Goal: Task Accomplishment & Management: Complete application form

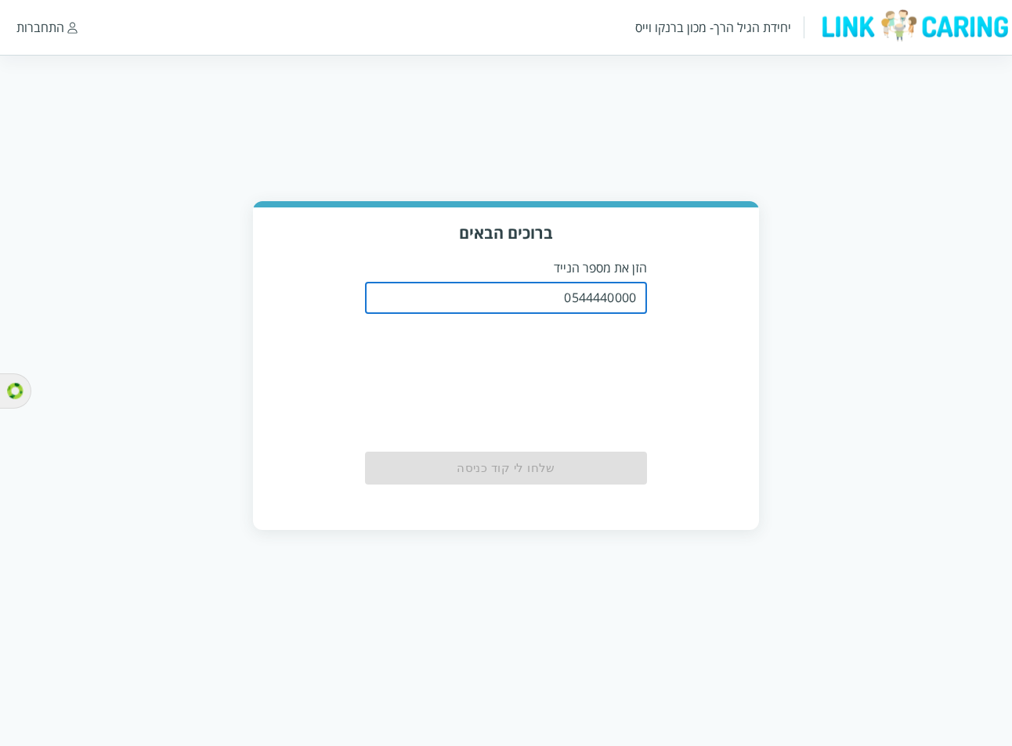
type input "0544440000"
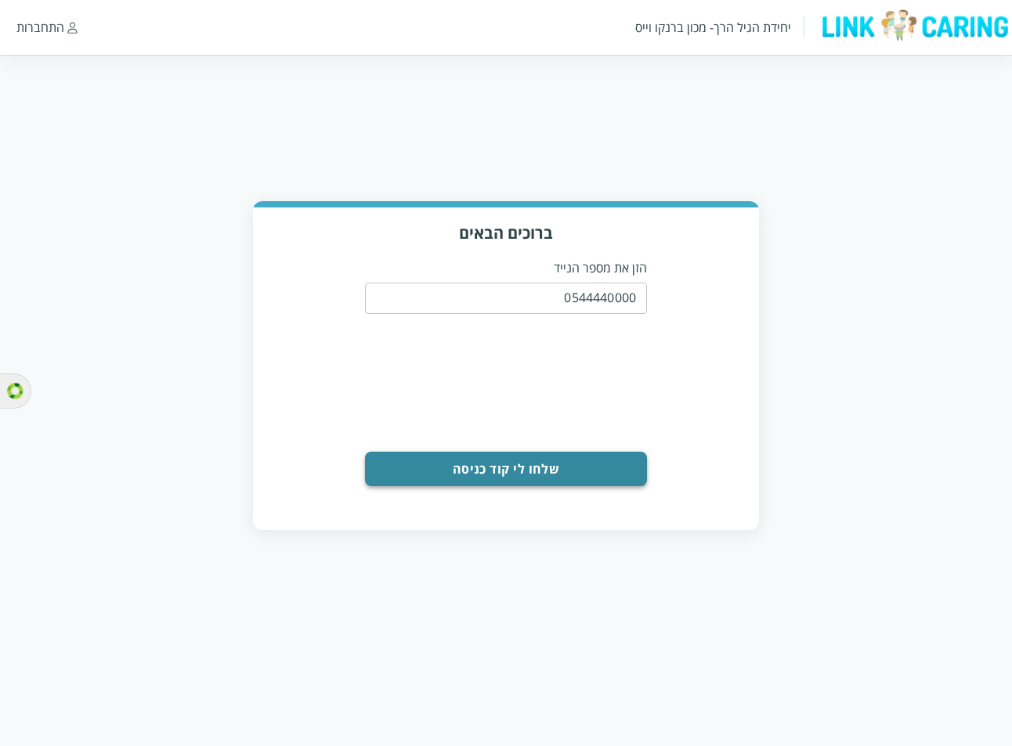
click at [458, 464] on button "שלחו לי קוד כניסה" at bounding box center [506, 469] width 282 height 34
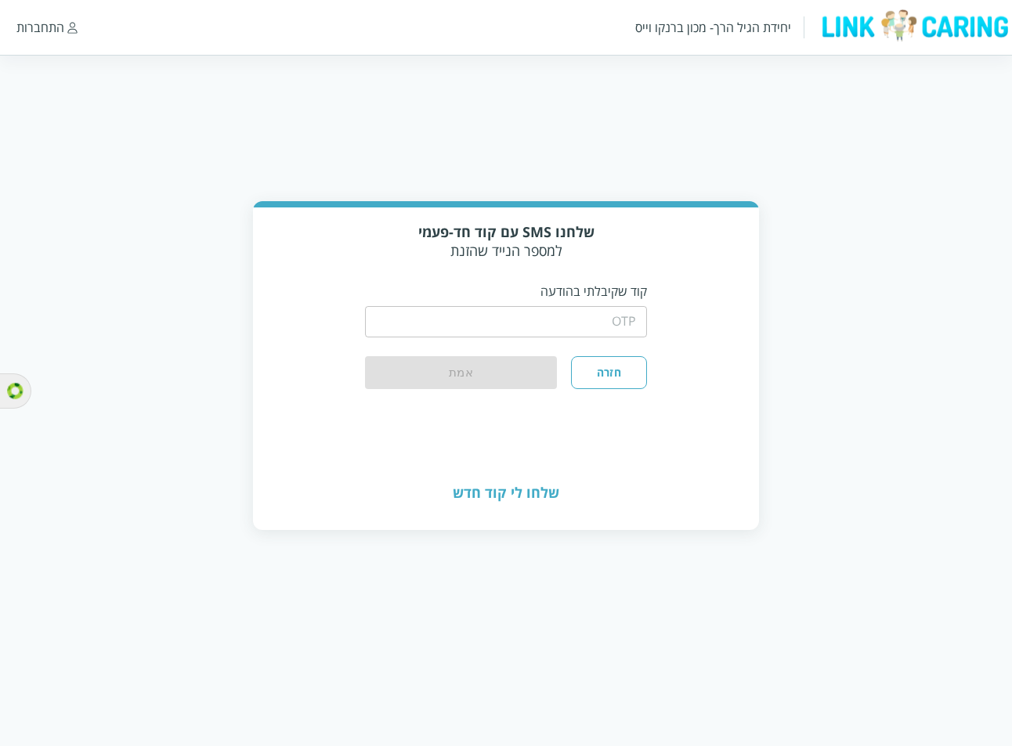
drag, startPoint x: 587, startPoint y: 316, endPoint x: 574, endPoint y: 323, distance: 15.1
click at [587, 316] on input "string" at bounding box center [506, 321] width 282 height 31
type input "1234"
click at [518, 366] on button "אמת" at bounding box center [461, 373] width 192 height 34
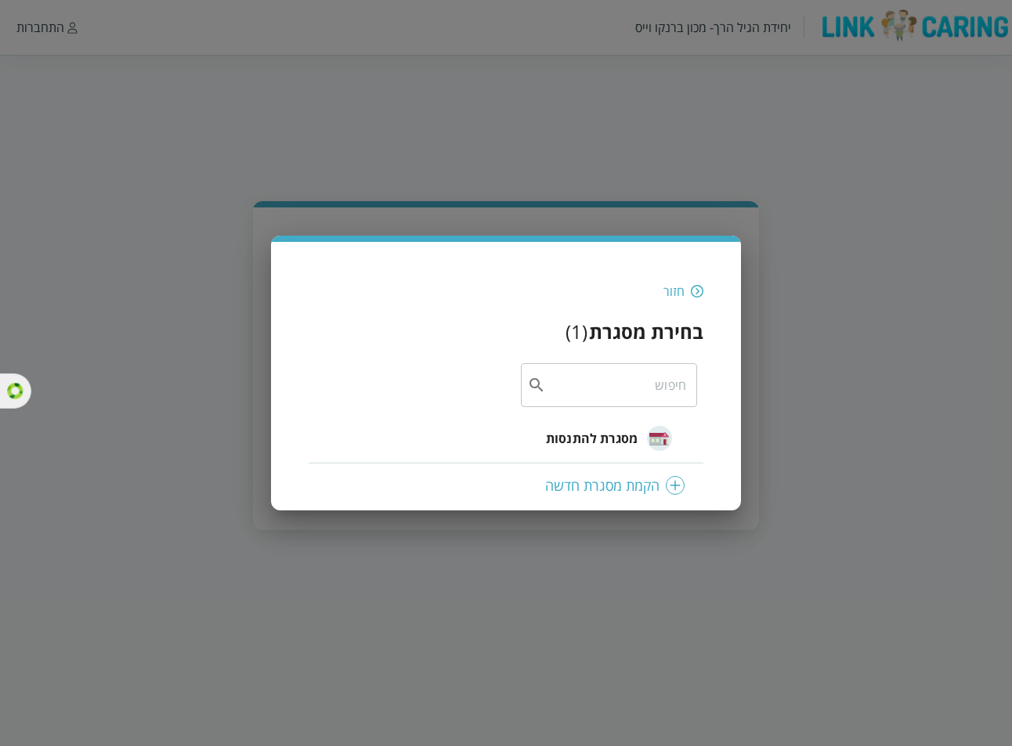
click at [596, 436] on span "מסגרת להתנסות" at bounding box center [592, 438] width 92 height 19
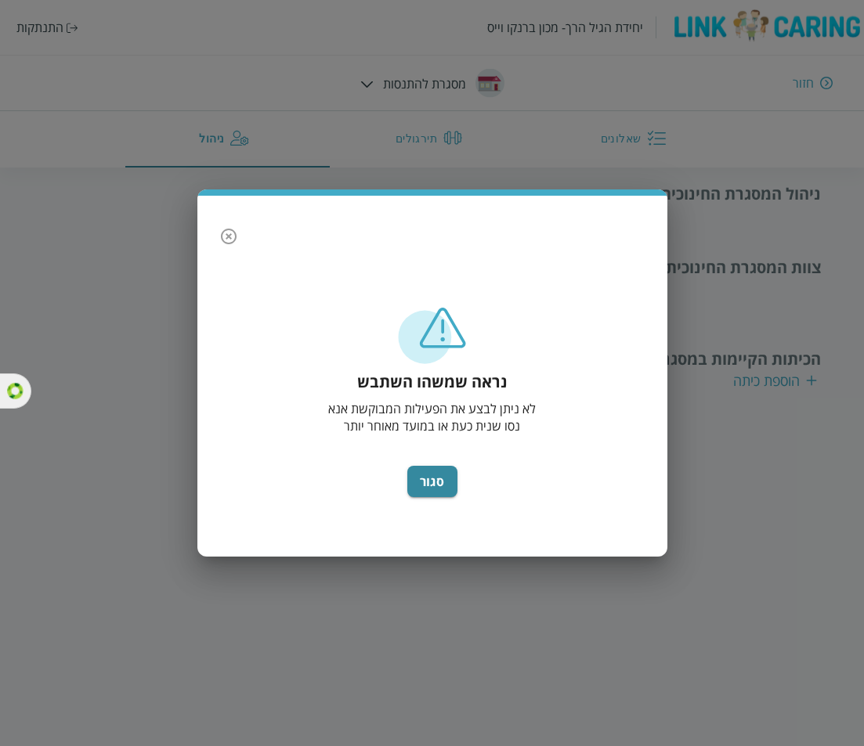
click at [223, 238] on icon "button" at bounding box center [228, 236] width 19 height 19
click at [431, 478] on button "סגור" at bounding box center [432, 481] width 50 height 31
click at [231, 243] on icon "button" at bounding box center [228, 236] width 19 height 19
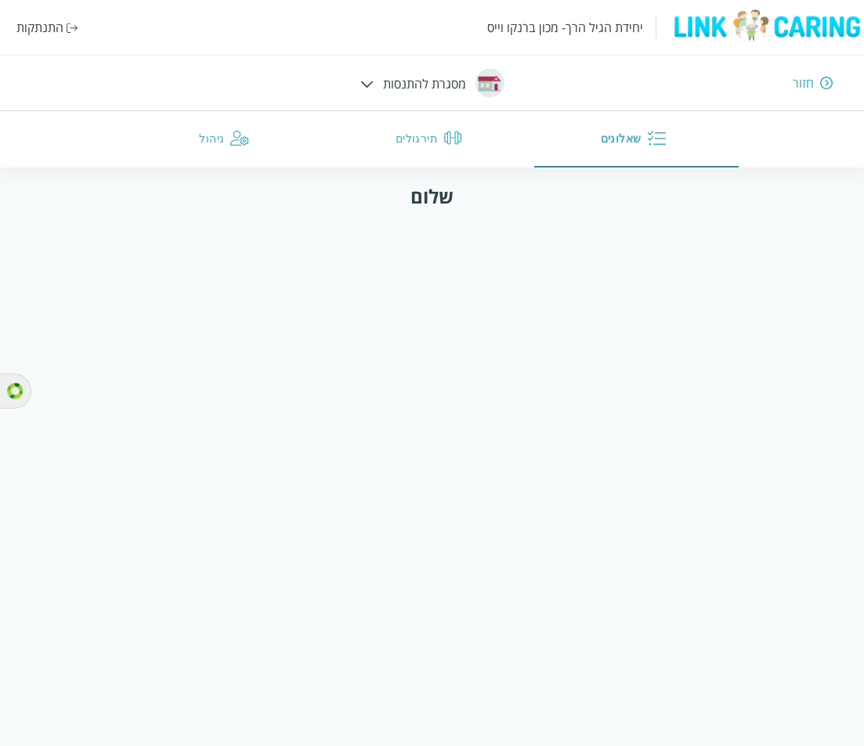
click at [48, 31] on div "התנתקות" at bounding box center [39, 27] width 47 height 17
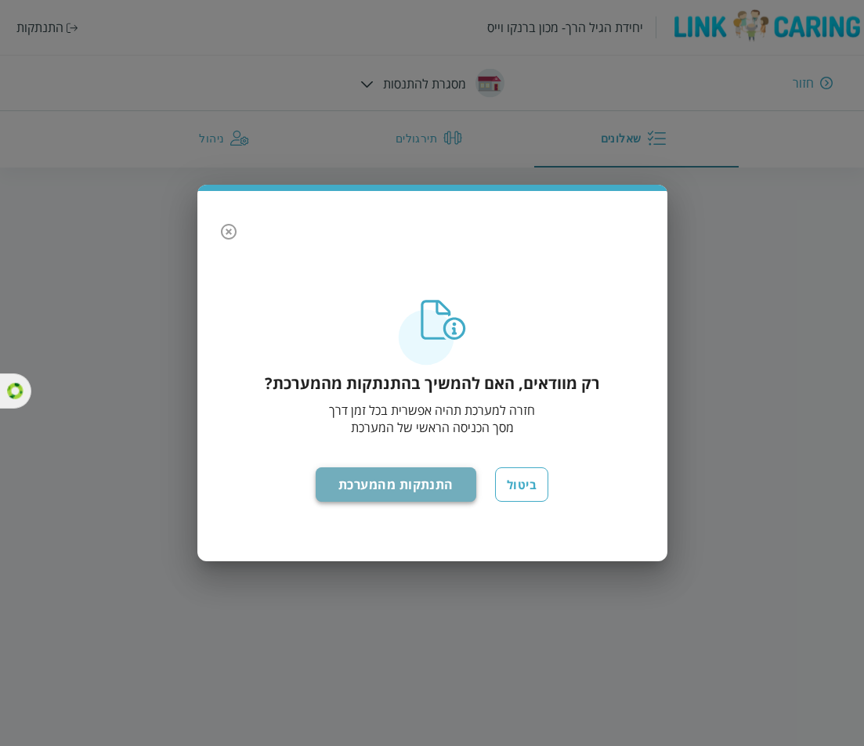
click at [414, 488] on button "התנתקות מהמערכת" at bounding box center [396, 484] width 161 height 34
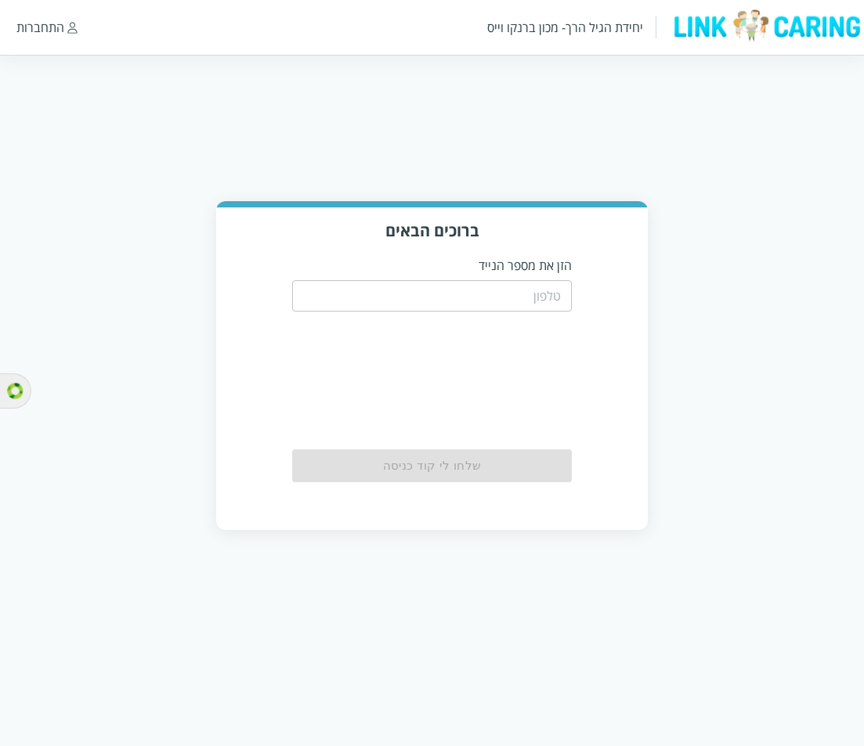
click at [521, 289] on input "tel" at bounding box center [432, 295] width 280 height 31
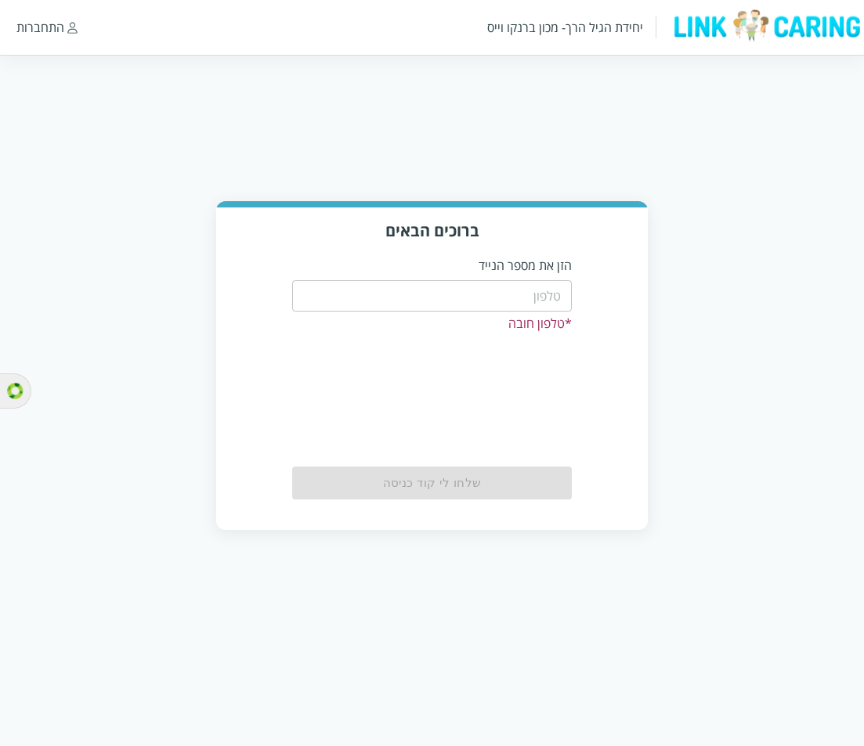
click at [530, 280] on input "tel" at bounding box center [432, 295] width 280 height 31
paste input "0544440000"
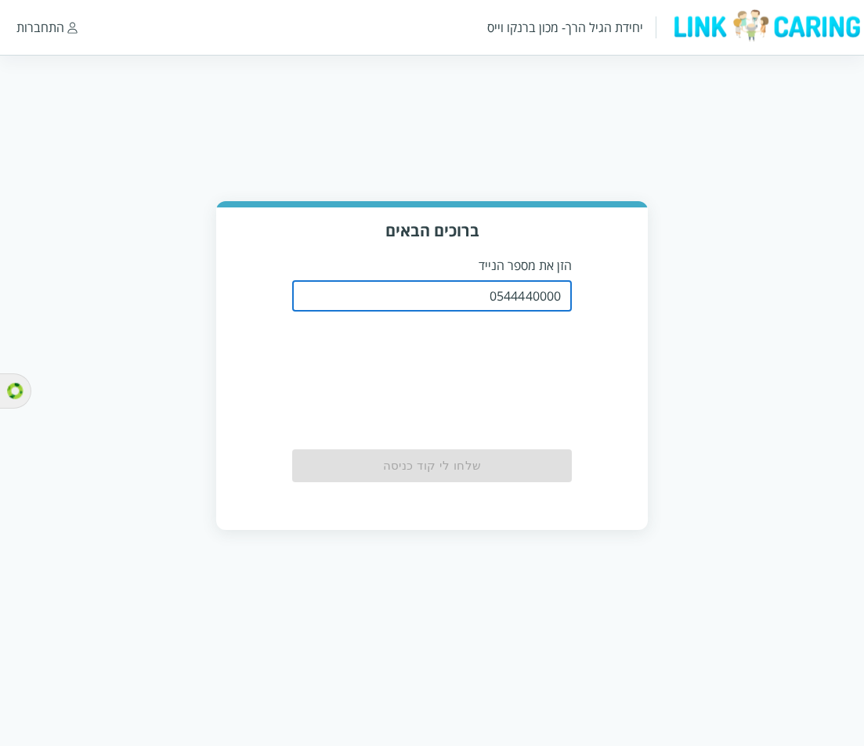
type input "0544440000"
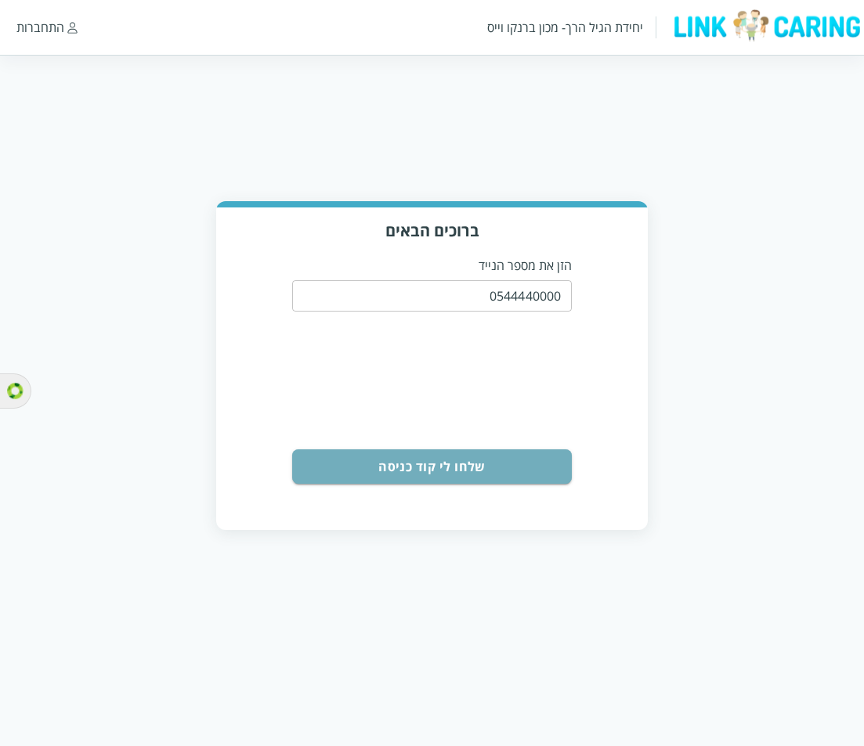
click at [507, 453] on button "שלחו לי קוד כניסה" at bounding box center [432, 466] width 280 height 34
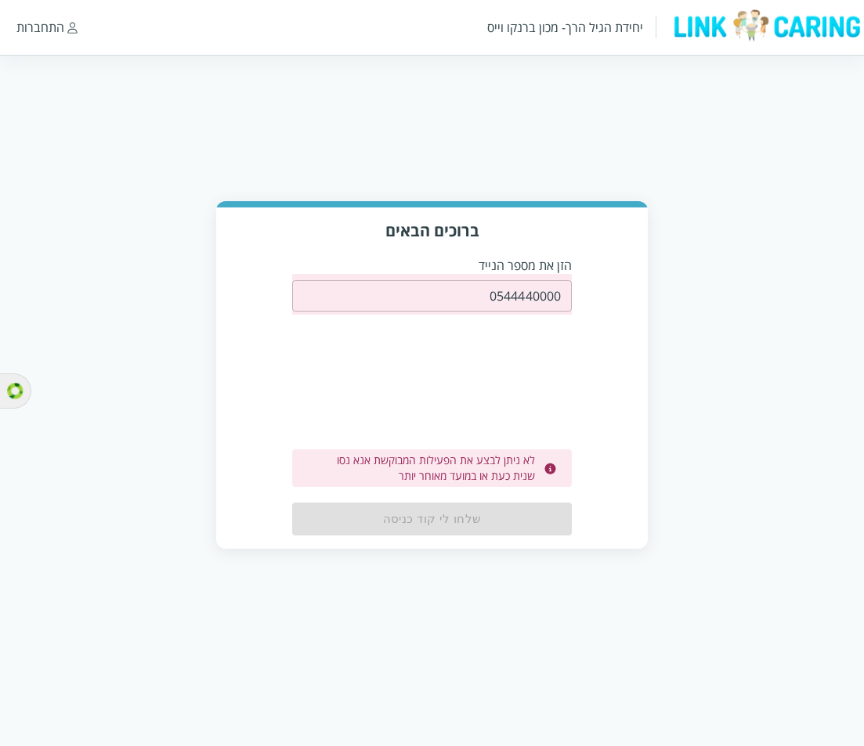
click at [519, 281] on input "0544440000" at bounding box center [432, 295] width 280 height 31
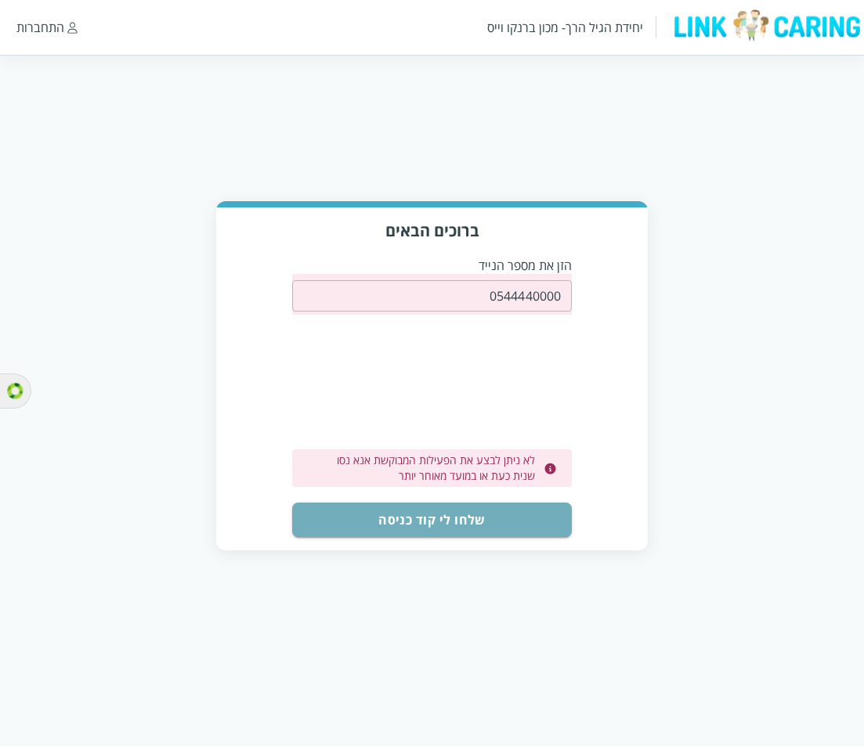
click at [463, 511] on button "שלחו לי קוד כניסה" at bounding box center [432, 520] width 280 height 34
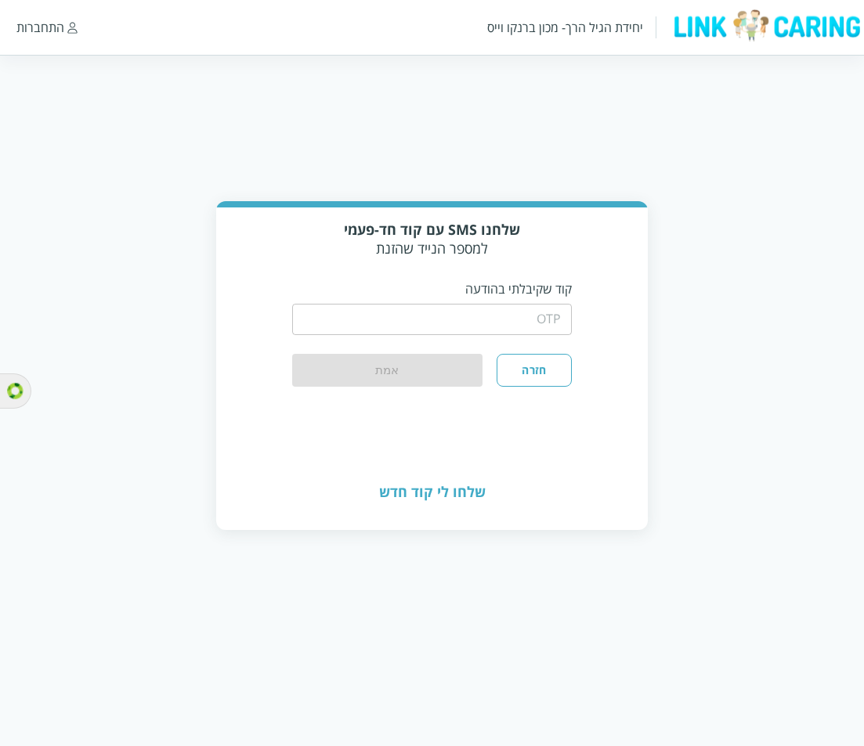
click at [477, 308] on input "string" at bounding box center [432, 319] width 280 height 31
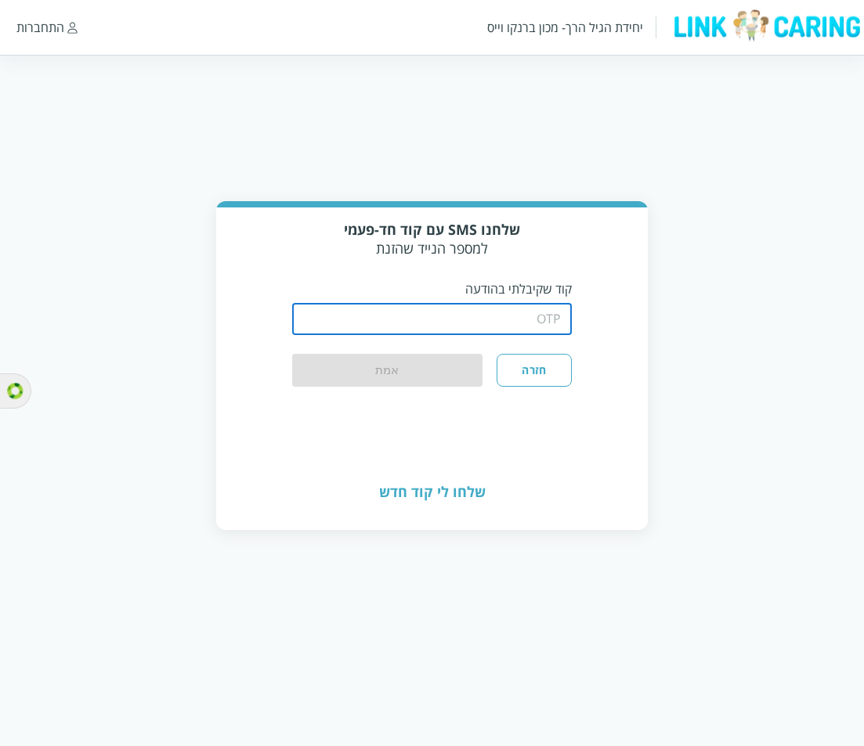
type input "1234"
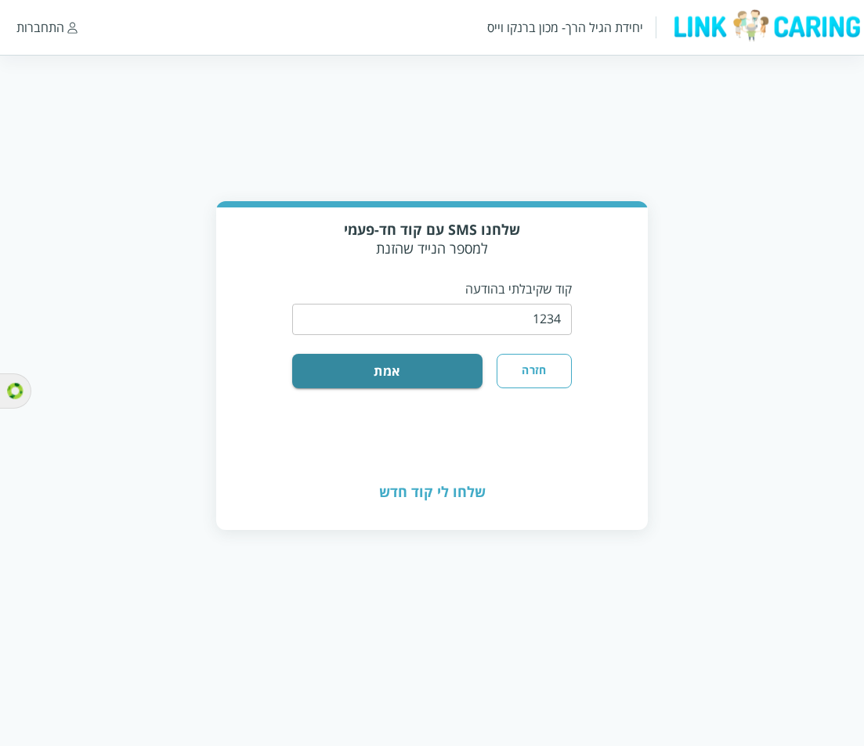
click at [414, 382] on div "שלחנו SMS עם קוד חד-פעמי למספר הנייד שהזנת קוד שקיבלתי בהודעה ​ חזרה אמת" at bounding box center [432, 331] width 432 height 248
click at [419, 371] on button "אמת" at bounding box center [387, 371] width 190 height 34
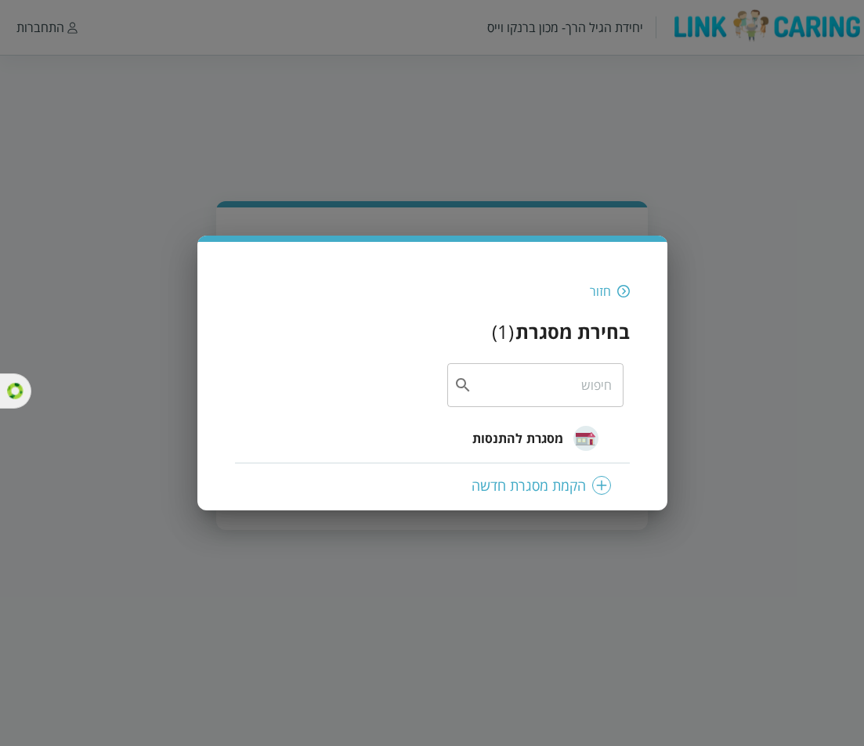
click at [518, 431] on span "מסגרת להתנסות" at bounding box center [518, 438] width 92 height 19
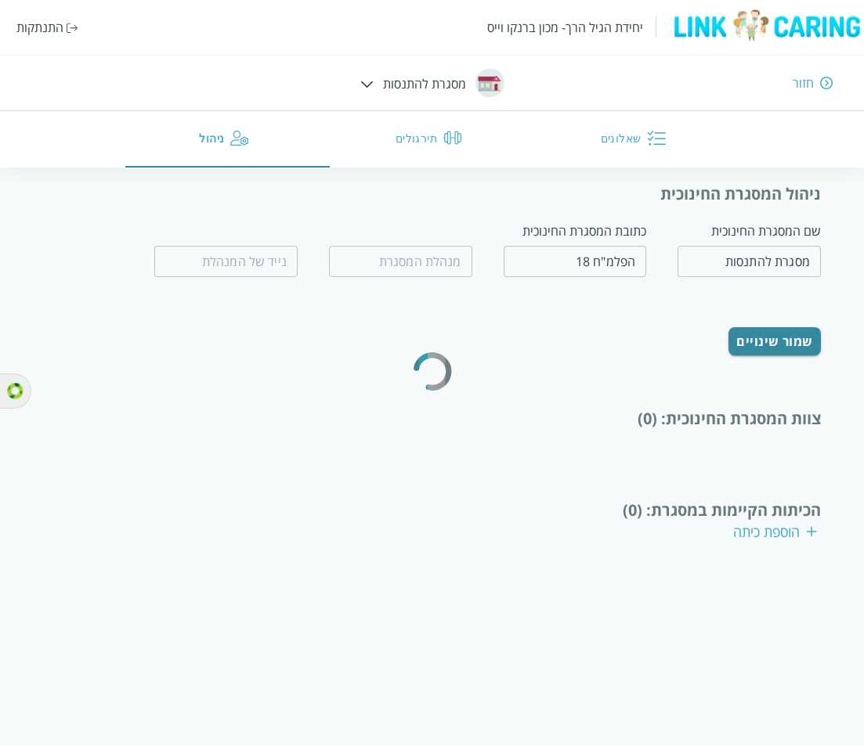
type input "מחיה נפשות"
type input "0532654456"
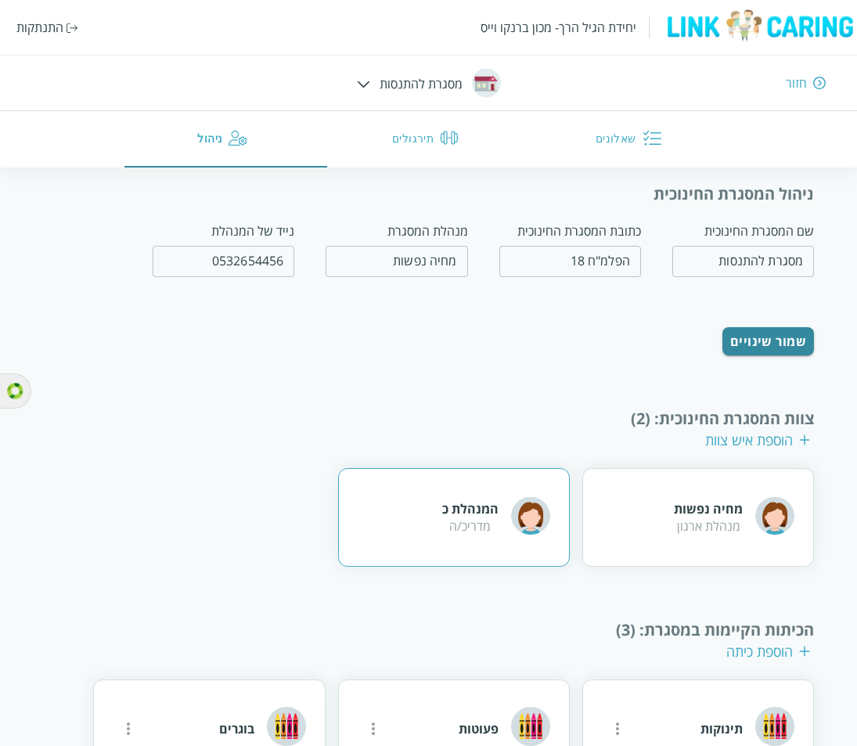
click at [430, 485] on div "המנהלת כ מדריכ/ה" at bounding box center [454, 517] width 232 height 99
click at [441, 500] on div "המנהלת כ מדריכ/ה" at bounding box center [454, 517] width 232 height 99
click at [609, 147] on button "שאלונים" at bounding box center [631, 139] width 203 height 56
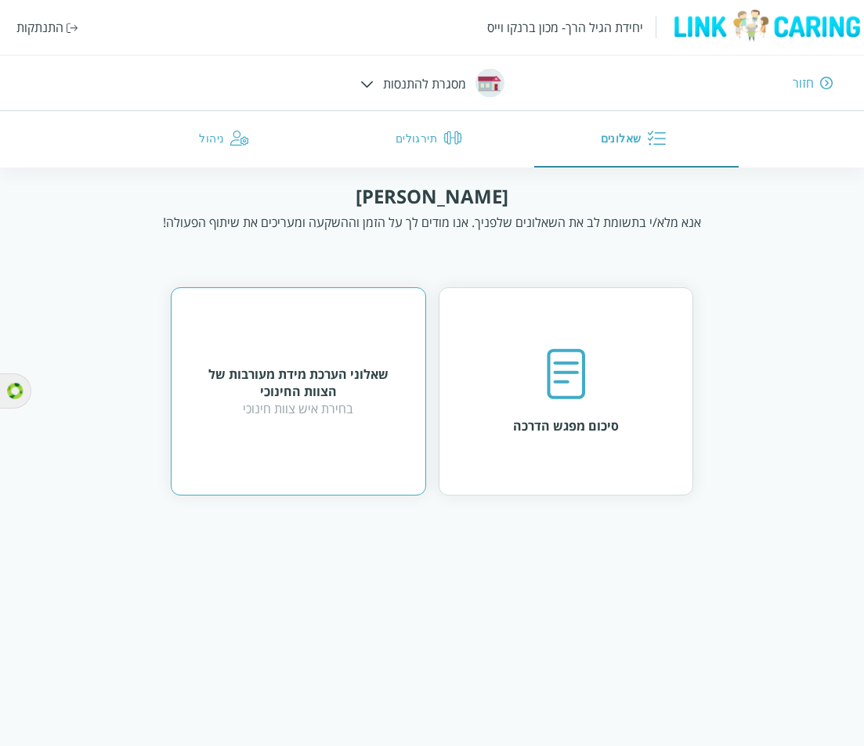
click at [358, 432] on div "שאלוני הערכת מידת מעורבות של הצוות החינוכי בחירת איש צוות חינוכי" at bounding box center [298, 391] width 255 height 208
